Goal: Navigation & Orientation: Find specific page/section

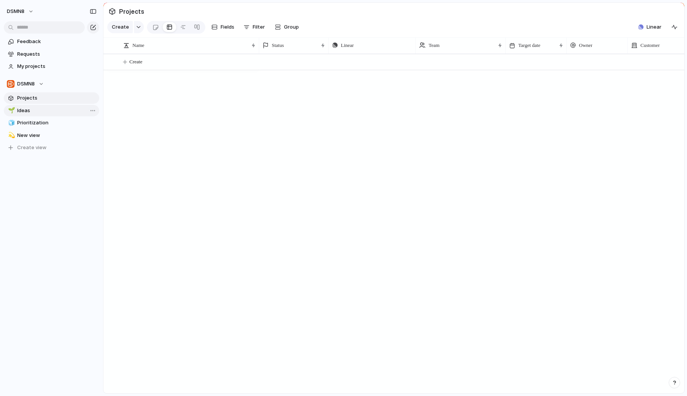
click at [26, 116] on link "🌱 Ideas" at bounding box center [51, 110] width 95 height 11
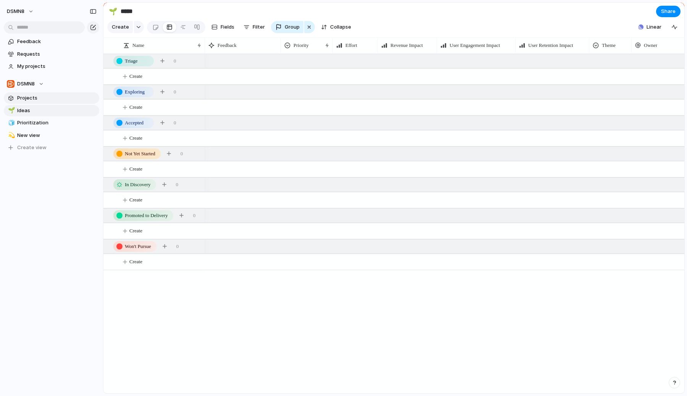
click at [32, 100] on span "Projects" at bounding box center [56, 98] width 79 height 8
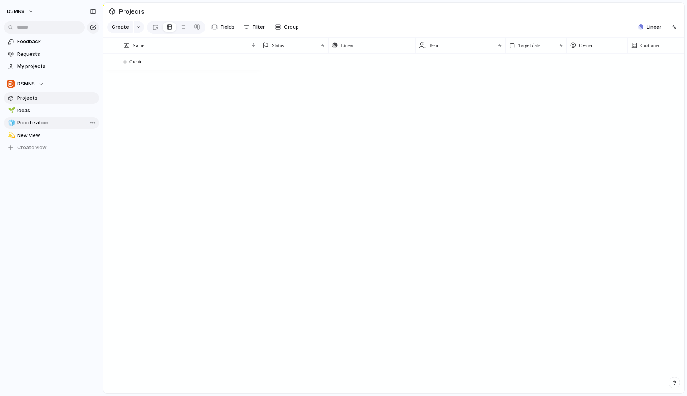
click at [34, 124] on span "Prioritization" at bounding box center [56, 123] width 79 height 8
click at [33, 136] on span "New view" at bounding box center [56, 136] width 79 height 8
click at [36, 101] on span "Projects" at bounding box center [56, 98] width 79 height 8
